Goal: Information Seeking & Learning: Learn about a topic

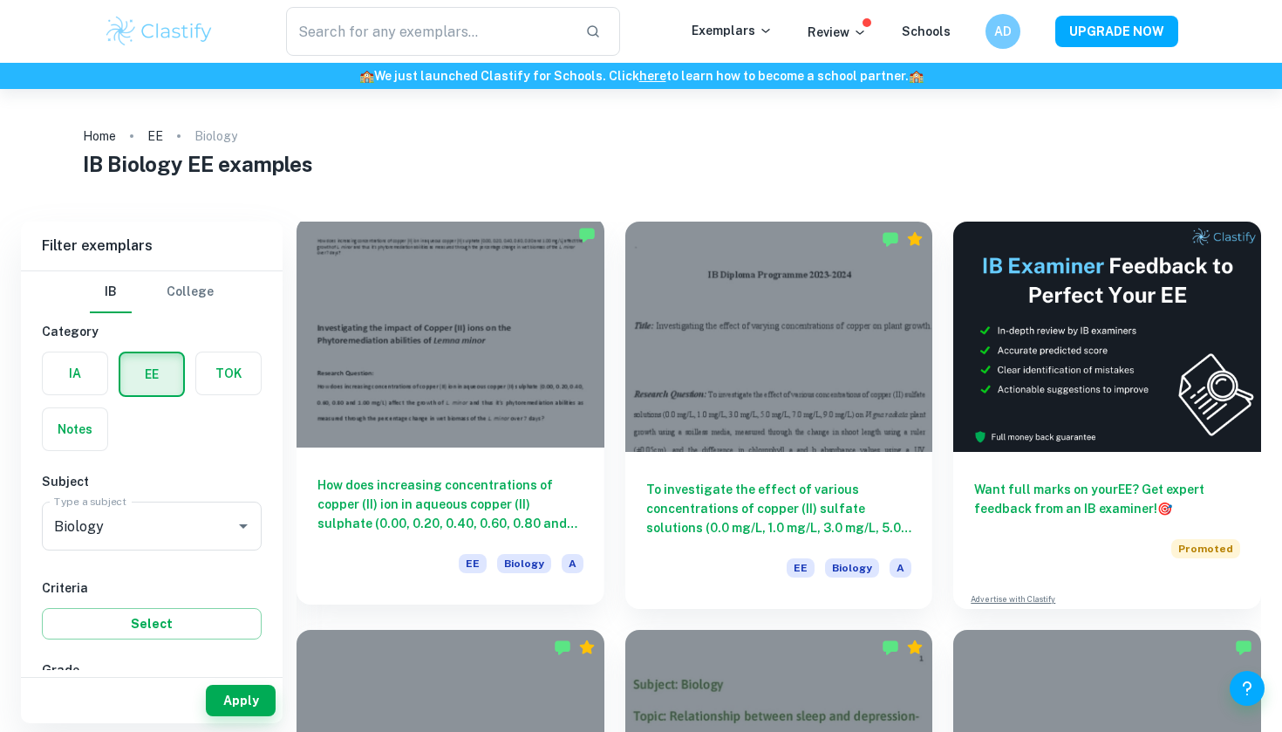
click at [478, 466] on div "How does increasing concentrations of copper (II) ion in aqueous copper (II) su…" at bounding box center [450, 525] width 308 height 157
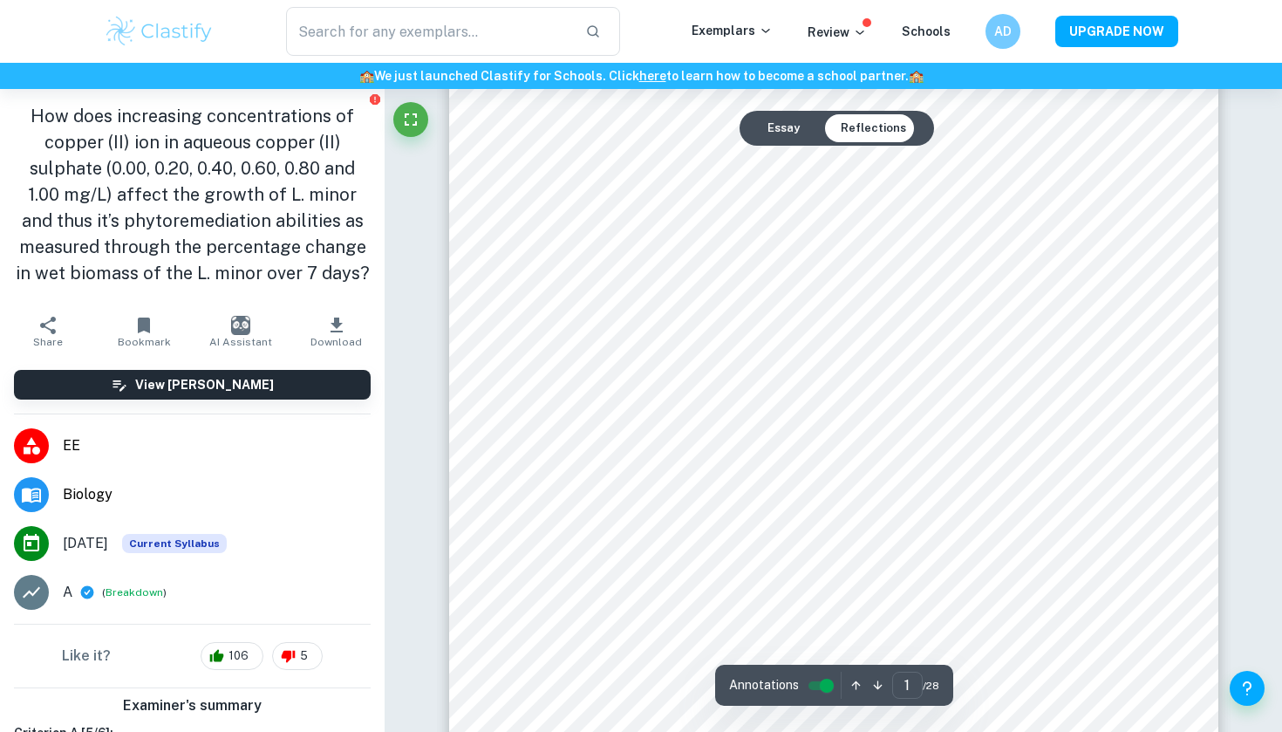
scroll to position [200, 0]
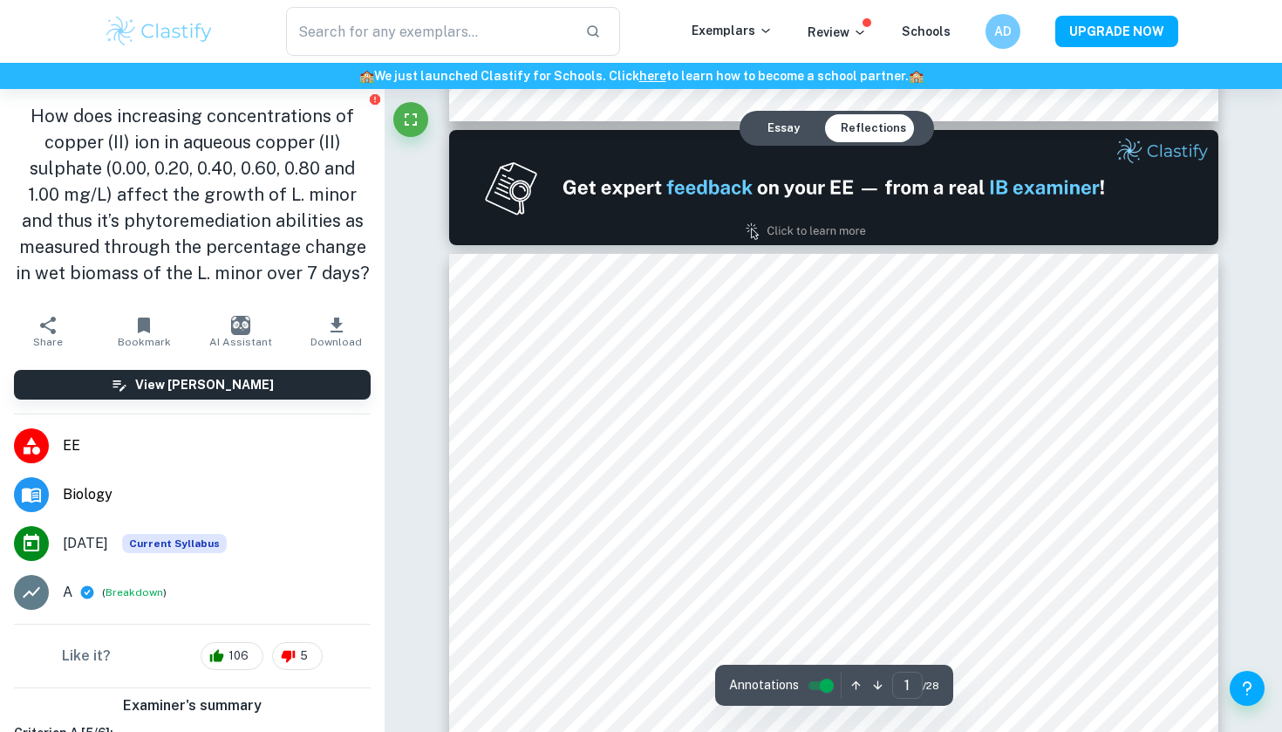
type input "2"
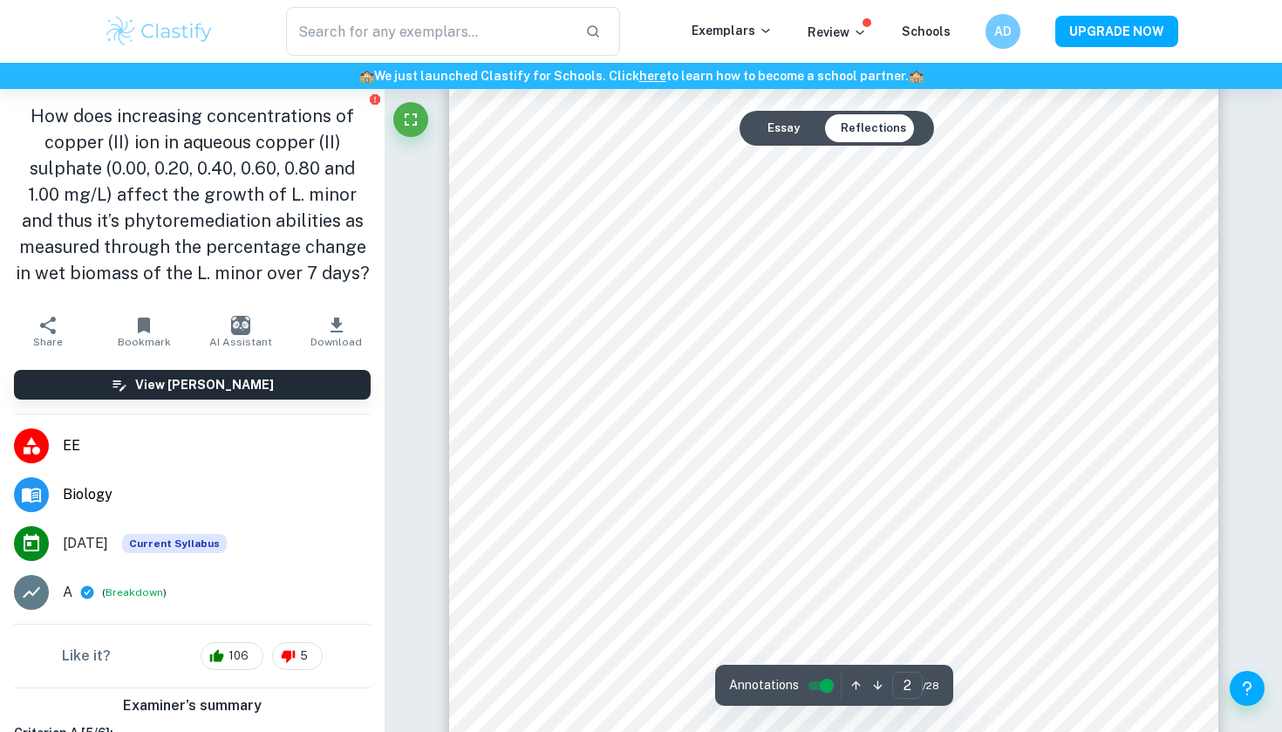
scroll to position [1194, 0]
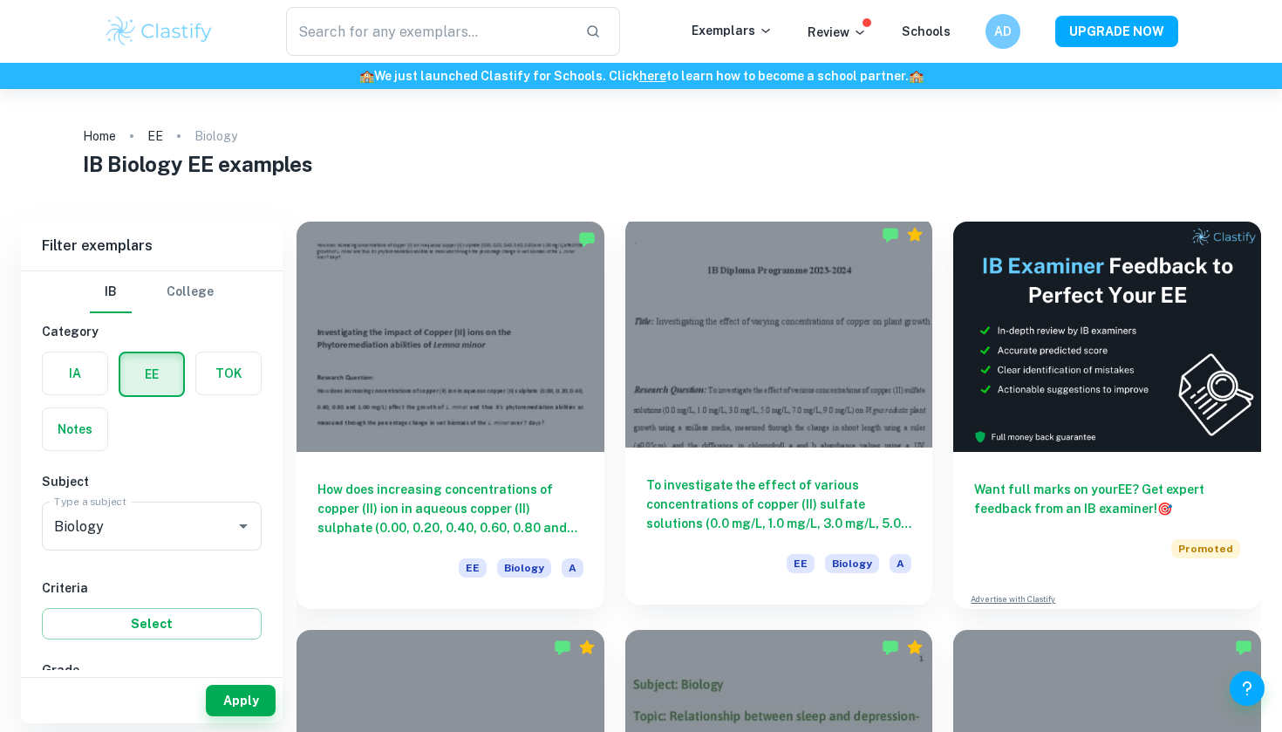
click at [753, 322] on div at bounding box center [779, 332] width 308 height 230
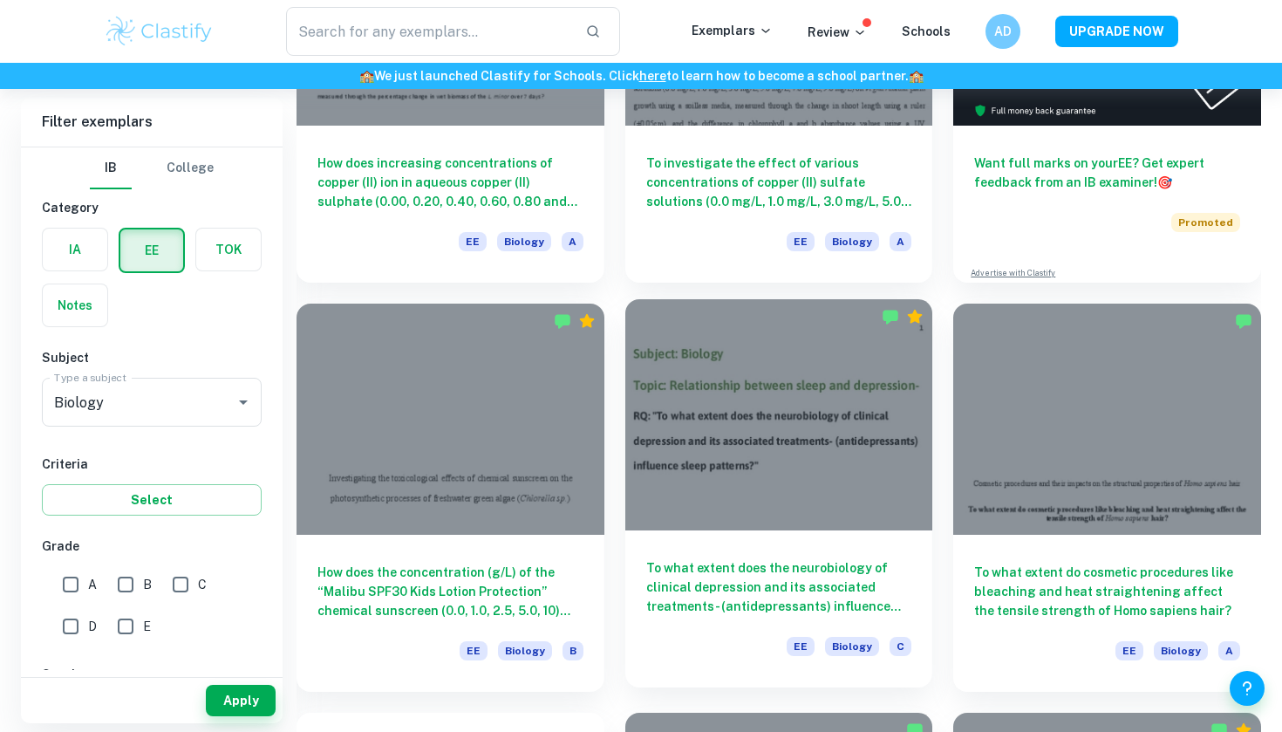
scroll to position [361, 0]
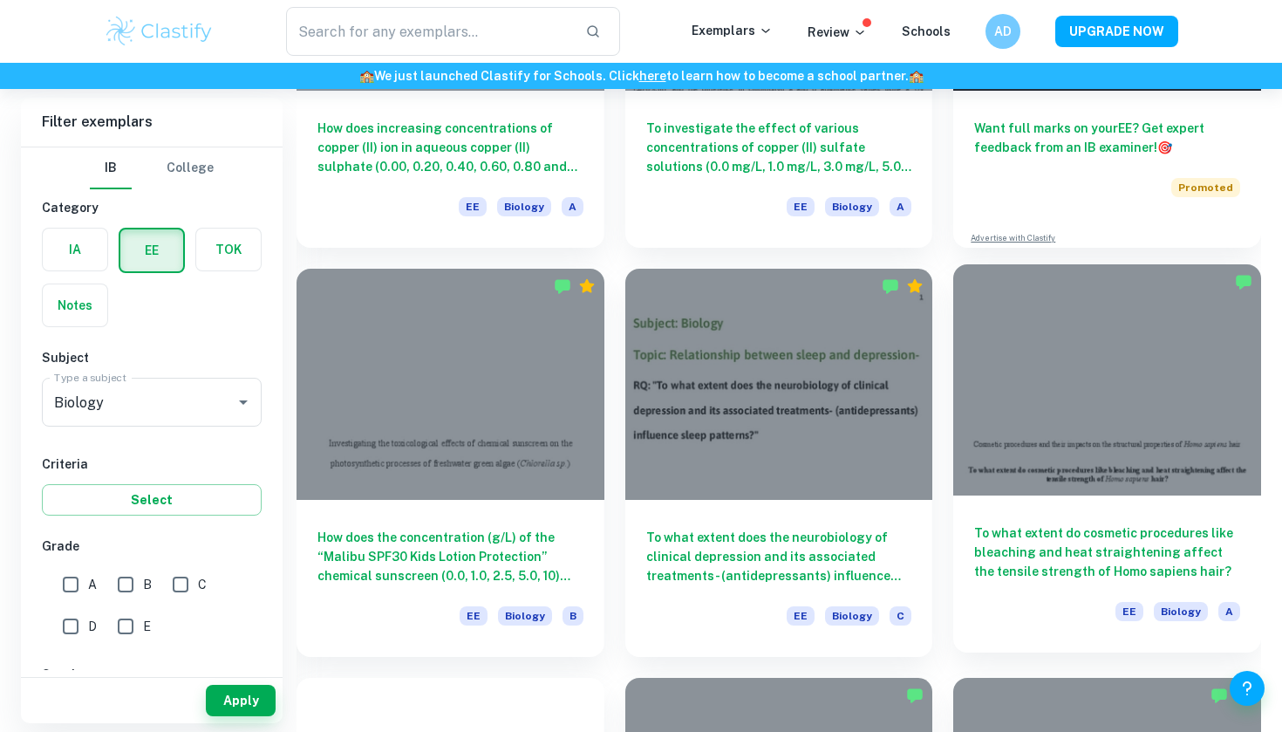
click at [1099, 392] on div at bounding box center [1107, 379] width 308 height 230
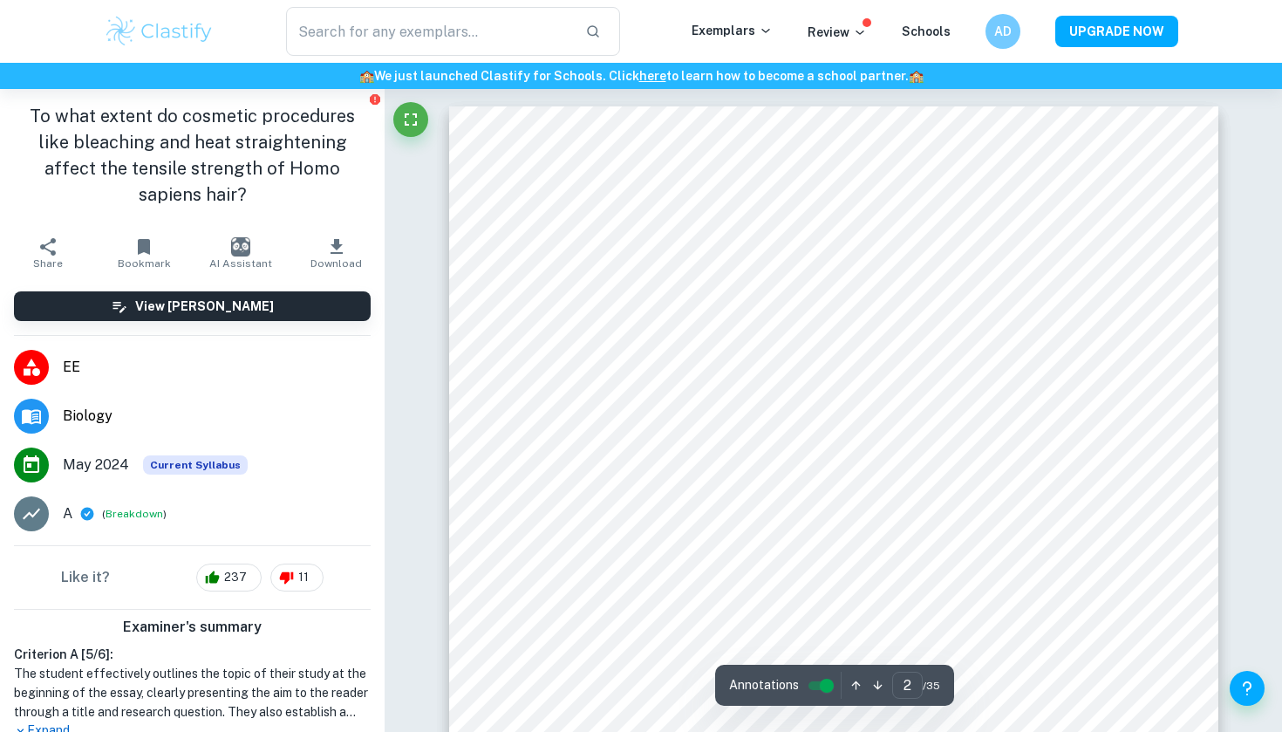
scroll to position [1102, 0]
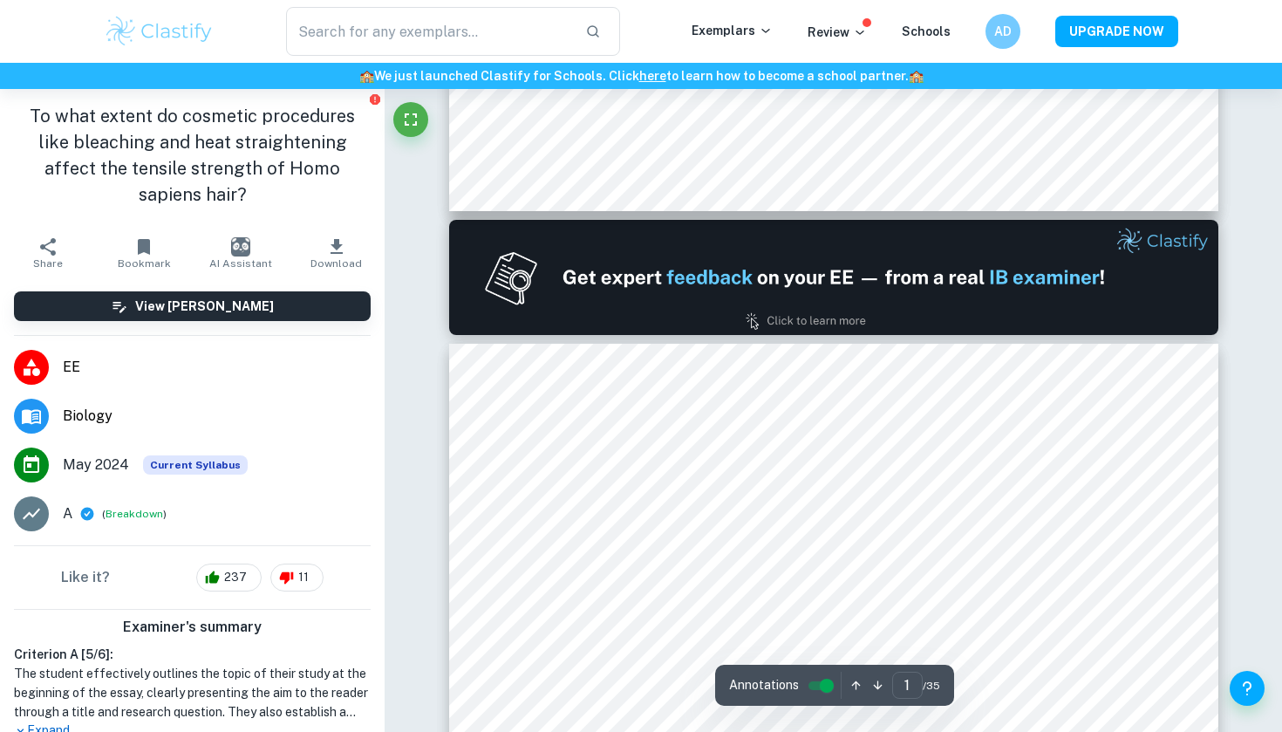
type input "2"
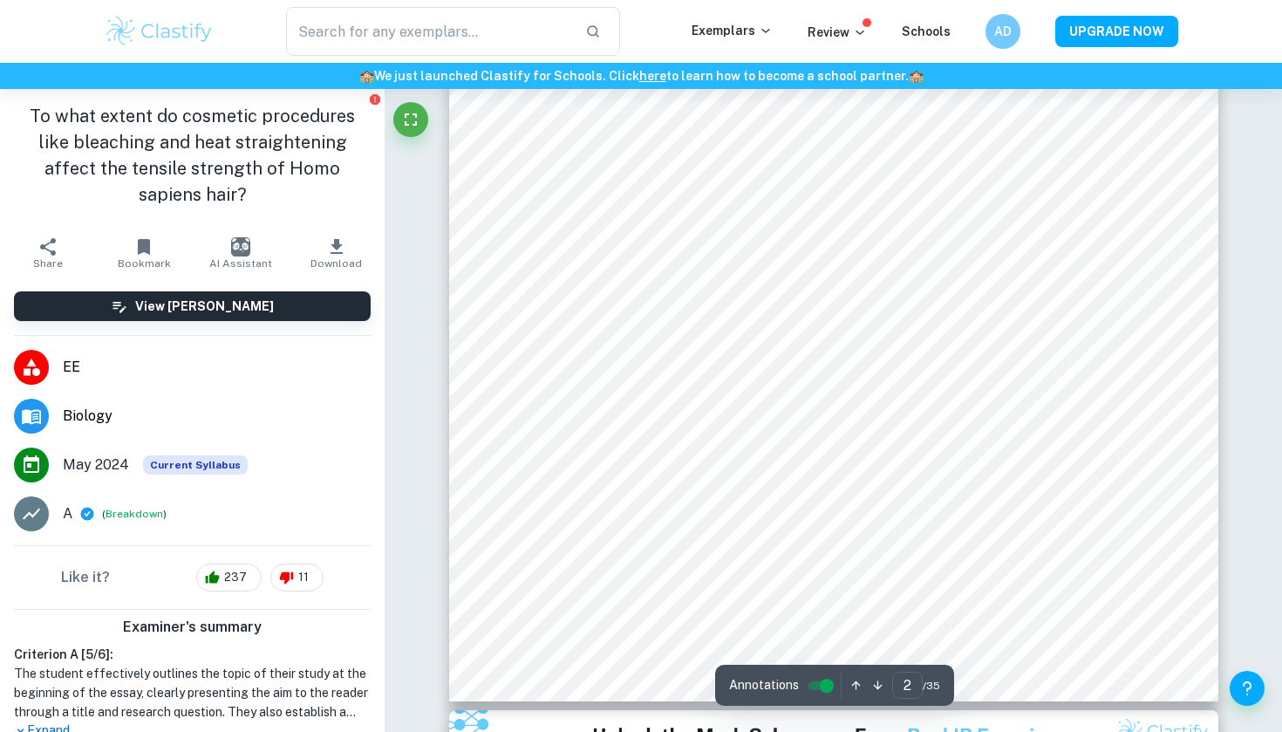
scroll to position [1588, 0]
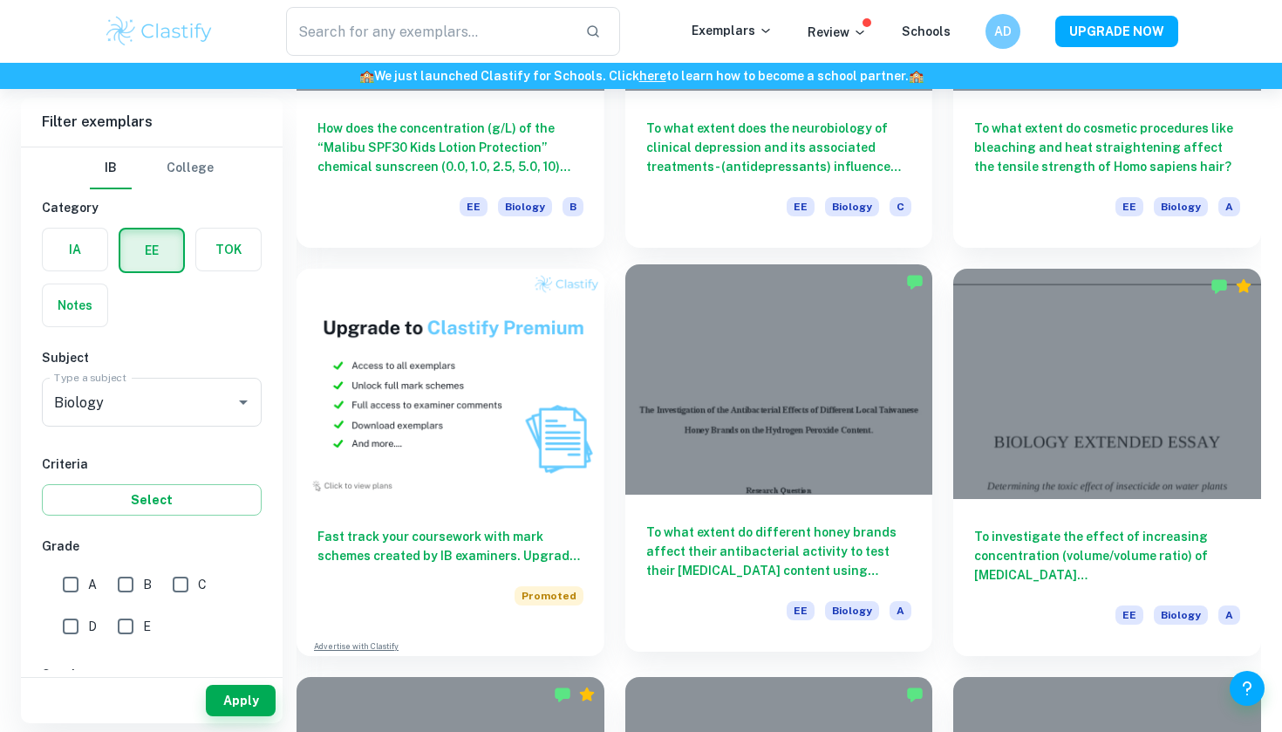
scroll to position [769, 0]
click at [777, 393] on div at bounding box center [779, 380] width 308 height 230
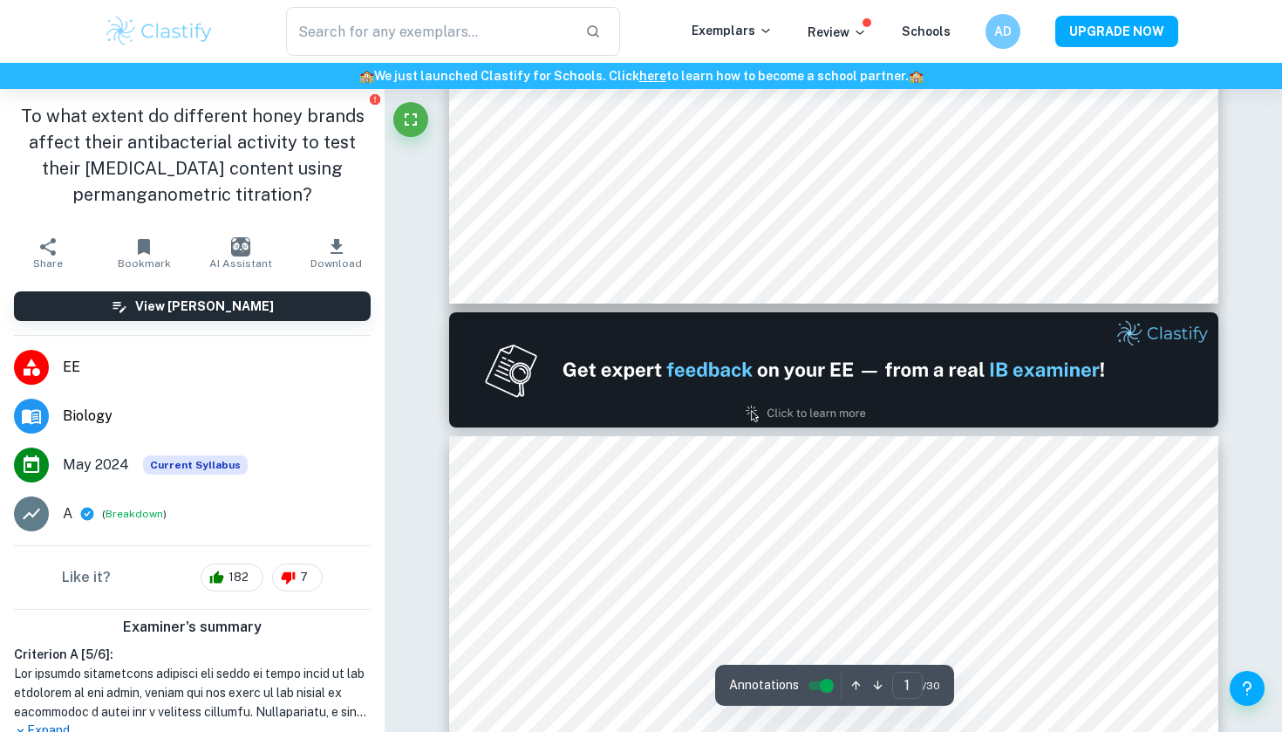
type input "2"
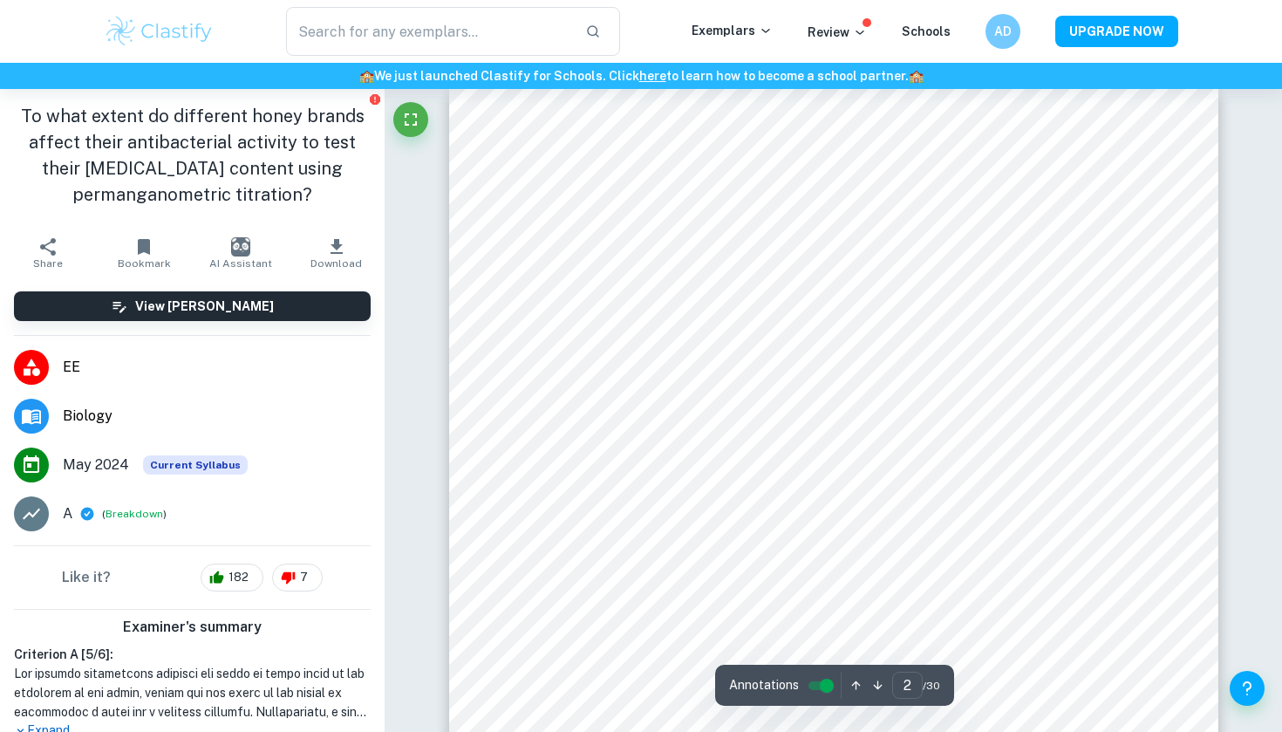
scroll to position [1150, 0]
